Goal: Task Accomplishment & Management: Manage account settings

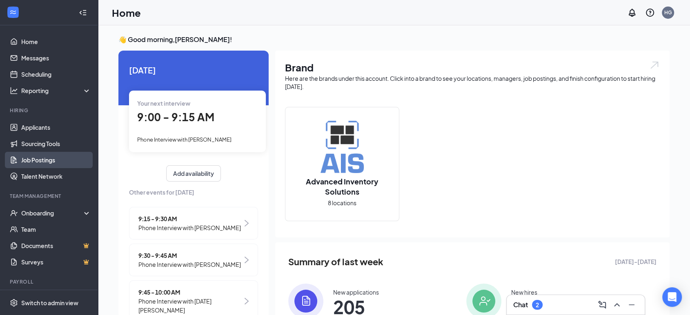
click at [50, 163] on link "Job Postings" at bounding box center [56, 160] width 70 height 16
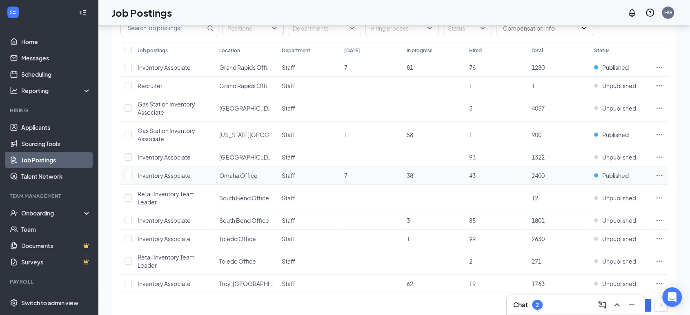
scroll to position [103, 0]
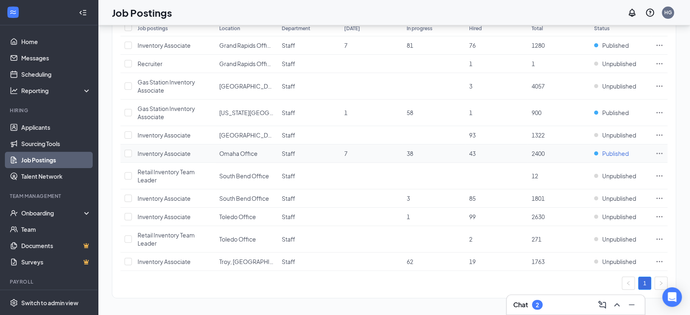
click at [621, 152] on span "Published" at bounding box center [615, 153] width 27 height 8
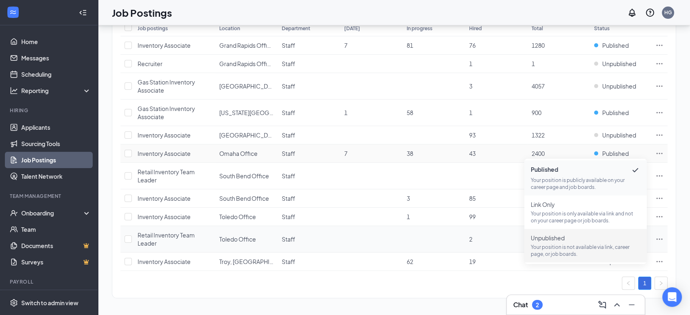
click at [608, 246] on p "Your position is not available via link, career page, or job boards." at bounding box center [585, 251] width 109 height 14
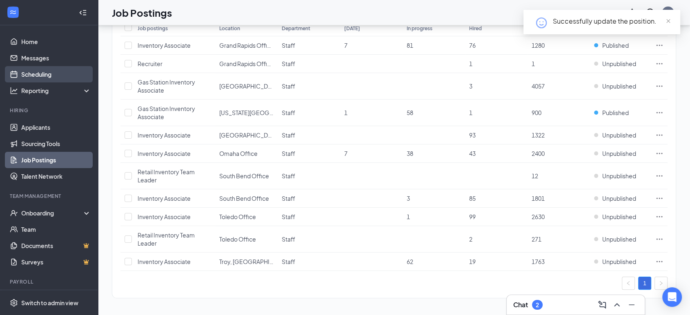
click at [38, 73] on link "Scheduling" at bounding box center [56, 74] width 70 height 16
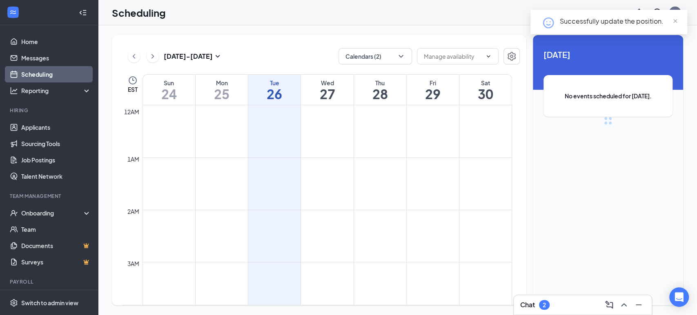
scroll to position [401, 0]
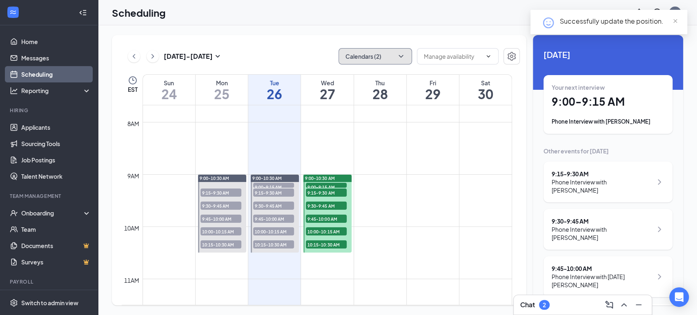
click at [403, 58] on icon "ChevronDown" at bounding box center [401, 56] width 8 height 8
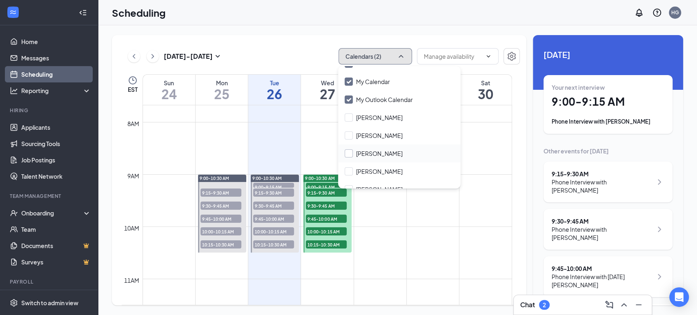
scroll to position [45, 0]
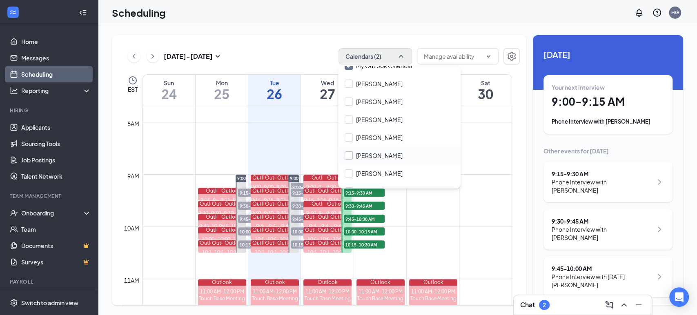
click at [347, 155] on input "Doug Harrell" at bounding box center [374, 155] width 58 height 8
checkbox input "true"
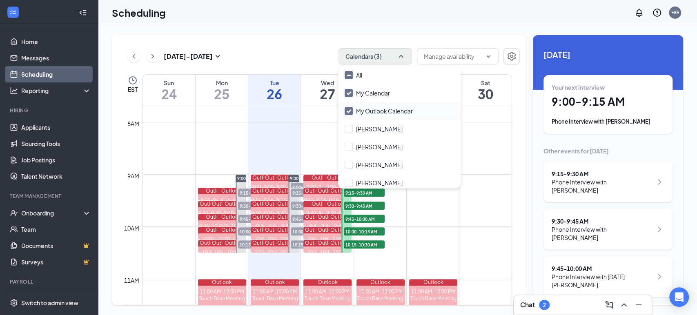
click at [346, 109] on input "My Outlook Calendar" at bounding box center [379, 111] width 68 height 8
checkbox input "false"
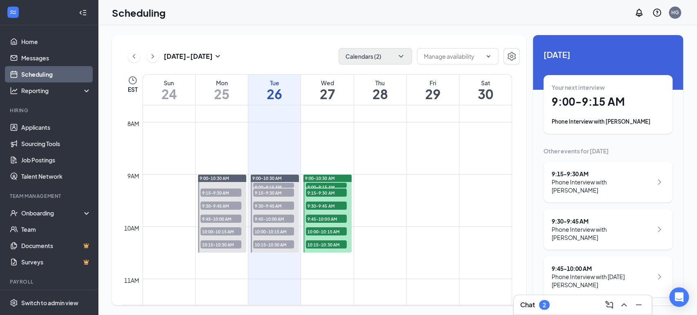
click at [325, 45] on div "Aug 24 - Aug 30 Calendars (2) EST Sun 24 Mon 25 Tue 26 Wed 27 Thu 28 Fri 29 Sat…" at bounding box center [319, 170] width 414 height 270
click at [156, 58] on icon "ChevronRight" at bounding box center [153, 56] width 8 height 10
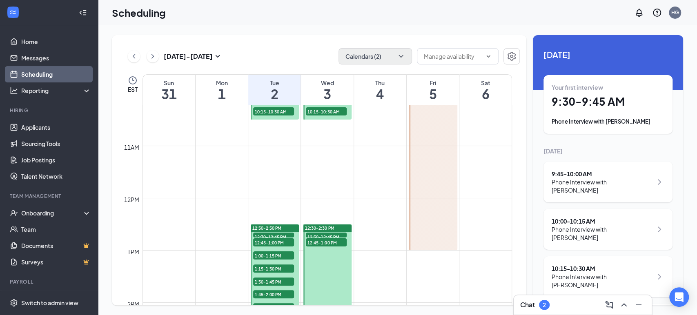
scroll to position [537, 0]
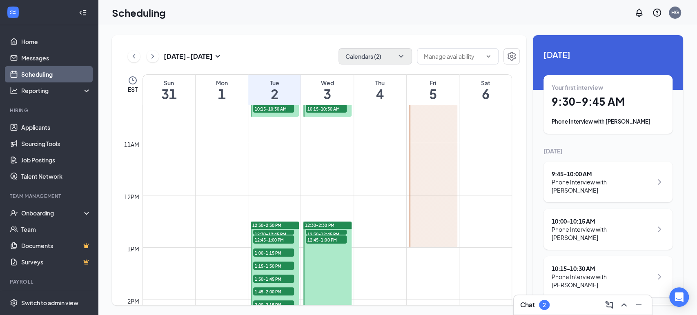
click at [434, 197] on div at bounding box center [433, 169] width 48 height 156
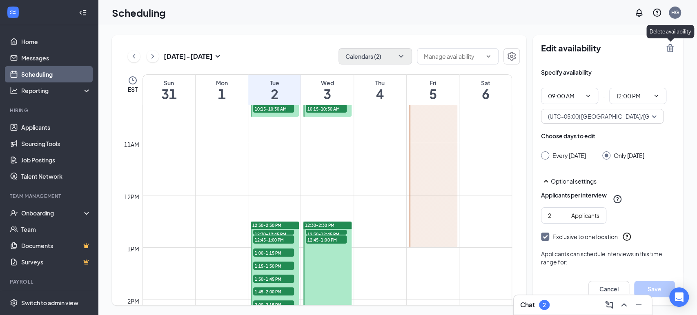
click at [670, 51] on icon "TrashOutline" at bounding box center [670, 48] width 10 height 10
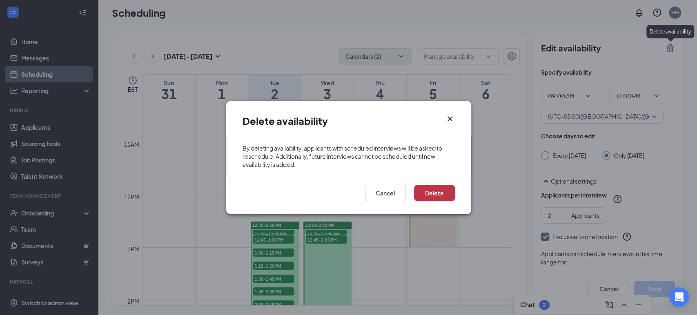
click at [436, 194] on button "Delete" at bounding box center [434, 193] width 41 height 16
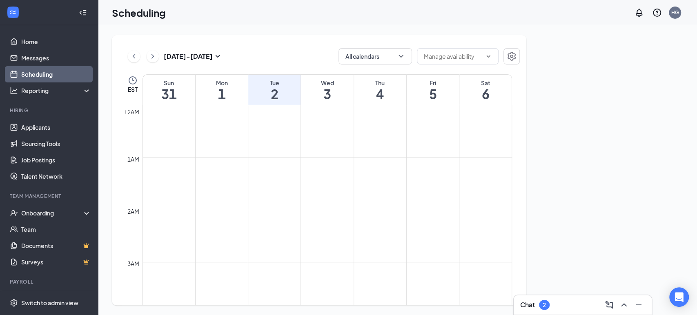
scroll to position [401, 0]
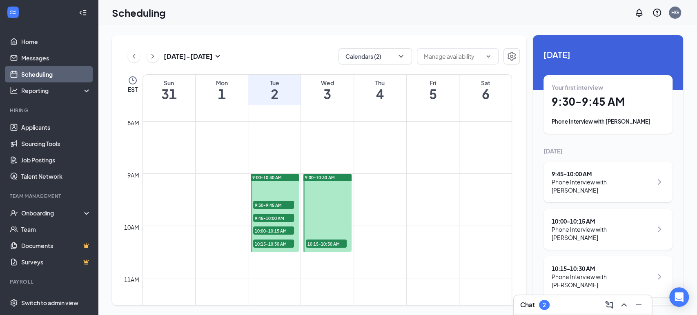
scroll to position [401, 0]
